Goal: Communication & Community: Participate in discussion

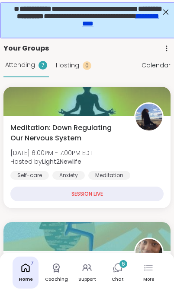
click at [121, 271] on icon at bounding box center [117, 268] width 10 height 10
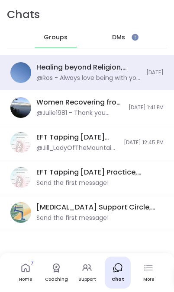
click at [120, 72] on div "Healing beyond Religion, [DATE]" at bounding box center [88, 67] width 104 height 9
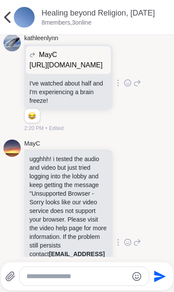
scroll to position [1284, 0]
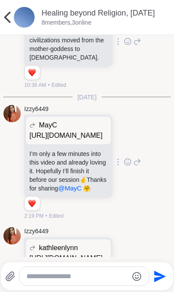
click at [68, 141] on p "[URL][DOMAIN_NAME]" at bounding box center [68, 135] width 78 height 10
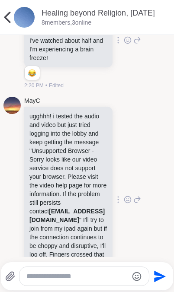
scroll to position [1315, 0]
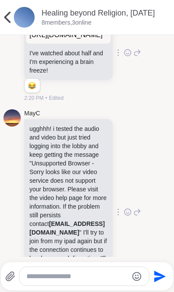
click at [70, 40] on p "[URL][DOMAIN_NAME]" at bounding box center [68, 35] width 78 height 10
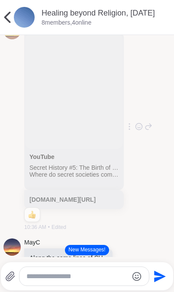
click at [112, 204] on p "[DOMAIN_NAME][URL]" at bounding box center [73, 199] width 89 height 9
click at [152, 132] on icon at bounding box center [148, 126] width 8 height 10
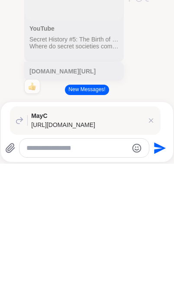
click at [12, 64] on div "MayC YouTube Secret History #5: The Birth of Evil Where do secret societies com…" at bounding box center [86, 127] width 167 height 216
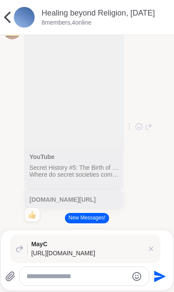
click at [10, 22] on icon at bounding box center [7, 17] width 6 height 11
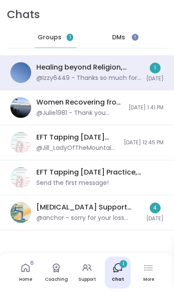
click at [54, 86] on div "Healing beyond Religion, [DATE] @Izzy6449 - Thanks so much for coming, @Ros, an…" at bounding box center [87, 72] width 174 height 35
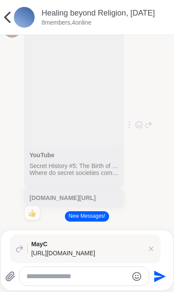
click at [12, 17] on icon at bounding box center [7, 17] width 17 height 17
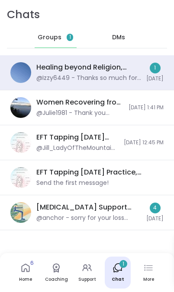
scroll to position [2, 0]
click at [43, 78] on div "@Izzy6449 - Thanks so much for coming, @Ros, and for bringing your friend! I fo…" at bounding box center [88, 78] width 104 height 9
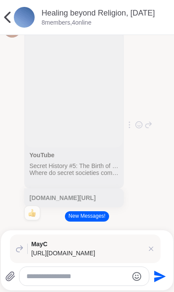
click at [82, 211] on button "New Messages!" at bounding box center [87, 216] width 44 height 10
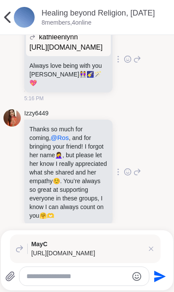
scroll to position [4860, 0]
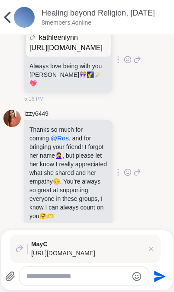
click at [44, 53] on p "[URL][DOMAIN_NAME]" at bounding box center [68, 48] width 78 height 10
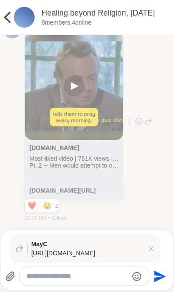
click at [79, 84] on img at bounding box center [74, 86] width 98 height 108
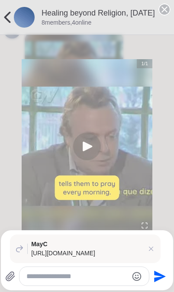
click at [85, 146] on img "Go to Slide 1" at bounding box center [87, 146] width 130 height 174
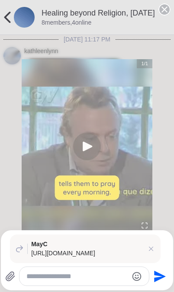
click at [83, 149] on img "Go to Slide 1" at bounding box center [87, 146] width 130 height 174
click at [15, 13] on div "1 / 1" at bounding box center [87, 146] width 174 height 292
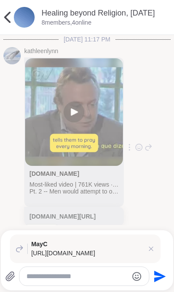
click at [11, 17] on icon at bounding box center [7, 17] width 17 height 17
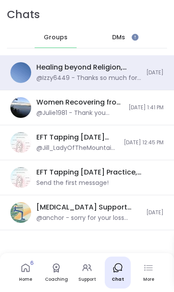
click at [31, 72] on img at bounding box center [20, 72] width 21 height 21
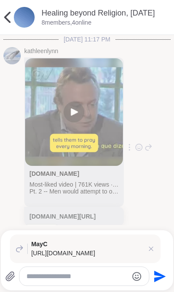
click at [19, 22] on img at bounding box center [24, 17] width 21 height 21
click at [11, 16] on icon at bounding box center [7, 17] width 17 height 17
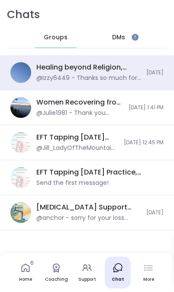
click at [125, 41] on div "DMs" at bounding box center [118, 37] width 42 height 21
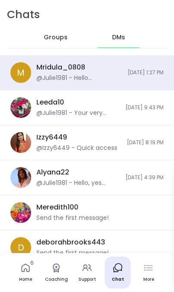
scroll to position [9, 0]
click at [51, 41] on span "Groups" at bounding box center [56, 37] width 24 height 9
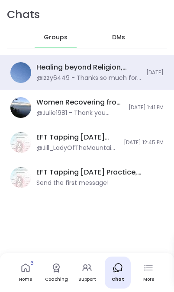
scroll to position [5835, 0]
click at [73, 75] on div "@Izzy6449 - Thanks so much for coming, @Ros, and for bringing your friend! I fo…" at bounding box center [88, 78] width 104 height 9
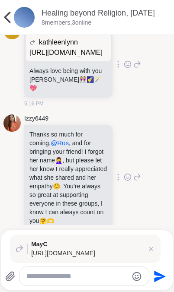
click at [62, 58] on p "[URL][DOMAIN_NAME]" at bounding box center [68, 52] width 78 height 10
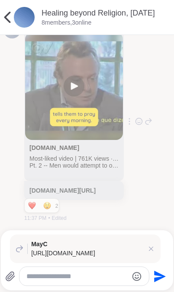
click at [79, 80] on img at bounding box center [74, 86] width 98 height 108
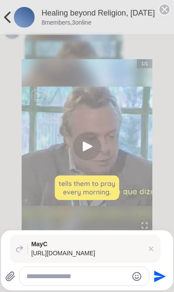
click at [90, 147] on img "Go to Slide 1" at bounding box center [87, 146] width 130 height 174
click at [87, 141] on img "Go to Slide 1" at bounding box center [87, 146] width 130 height 174
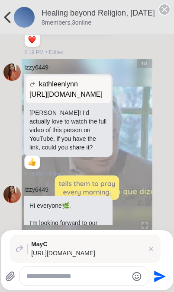
scroll to position [726, 0]
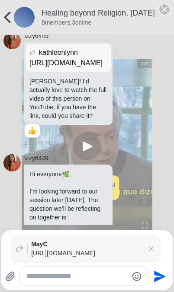
click at [55, 68] on p "[URL][DOMAIN_NAME]" at bounding box center [68, 63] width 78 height 10
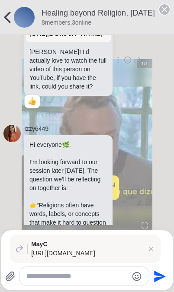
scroll to position [756, 0]
